Goal: Navigation & Orientation: Find specific page/section

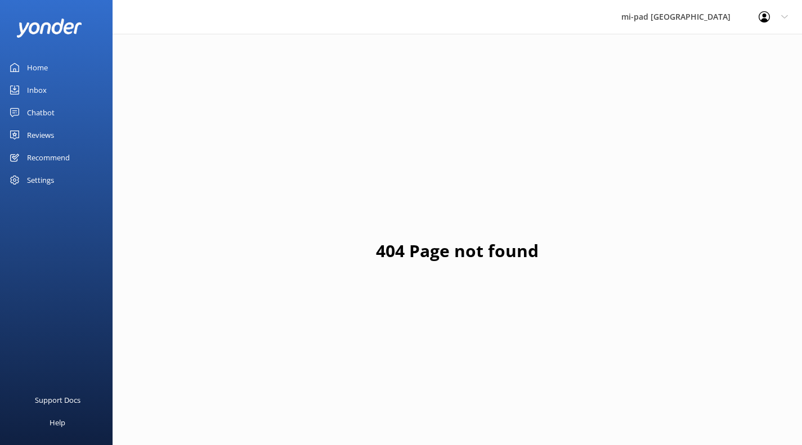
click at [45, 91] on div "Inbox" at bounding box center [37, 90] width 20 height 23
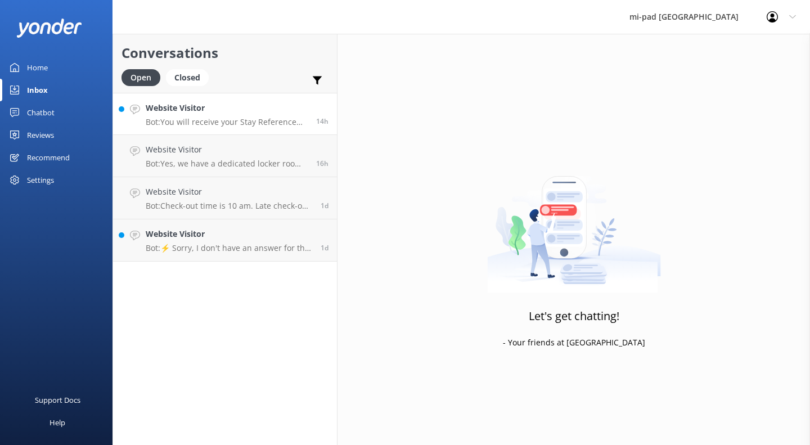
click at [206, 107] on h4 "Website Visitor" at bounding box center [227, 108] width 162 height 12
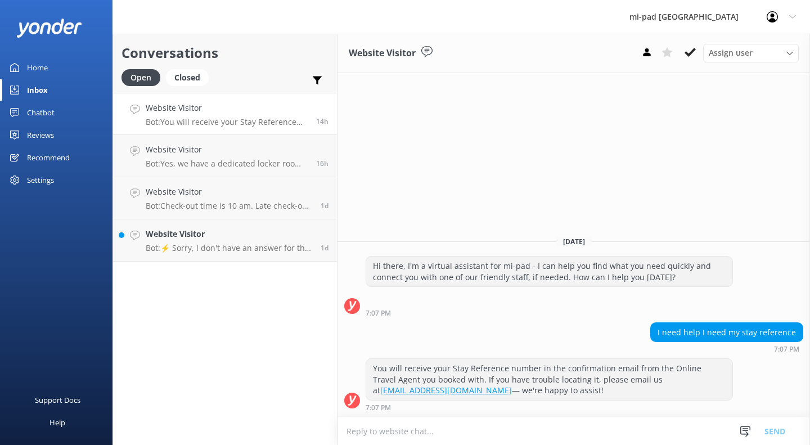
click at [45, 117] on div "Chatbot" at bounding box center [41, 112] width 28 height 23
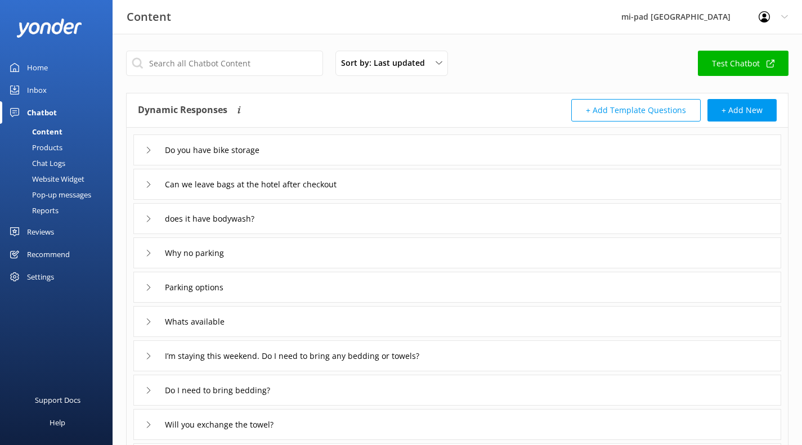
click at [54, 147] on div "Products" at bounding box center [35, 148] width 56 height 16
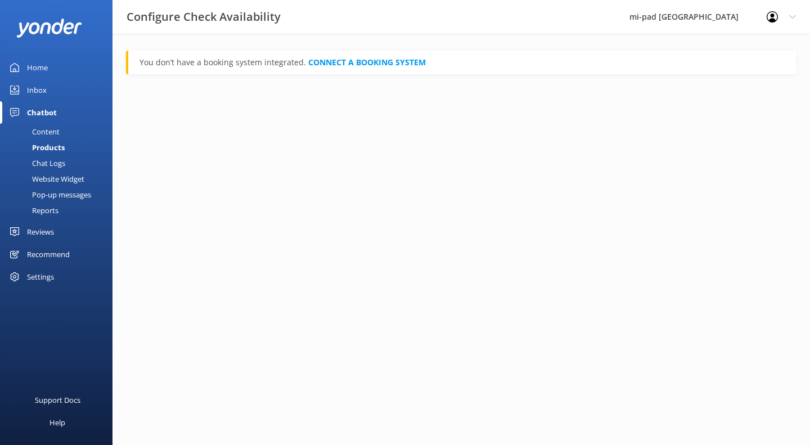
click at [54, 159] on div "Chat Logs" at bounding box center [36, 163] width 59 height 16
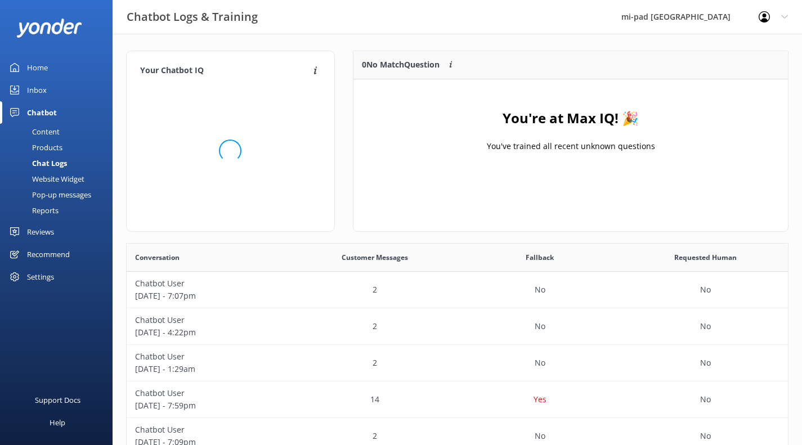
scroll to position [132, 426]
